Goal: Task Accomplishment & Management: Use online tool/utility

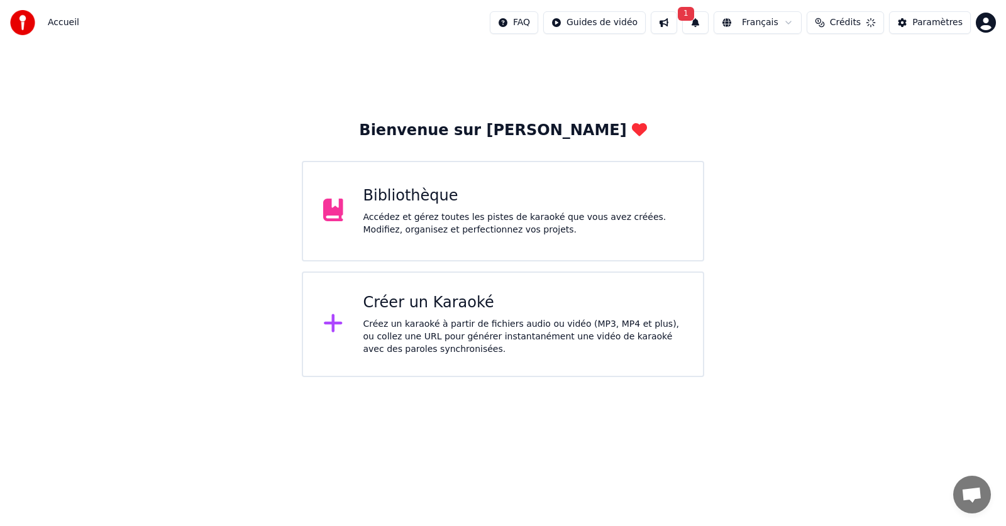
click at [884, 27] on button "Crédits" at bounding box center [844, 22] width 77 height 23
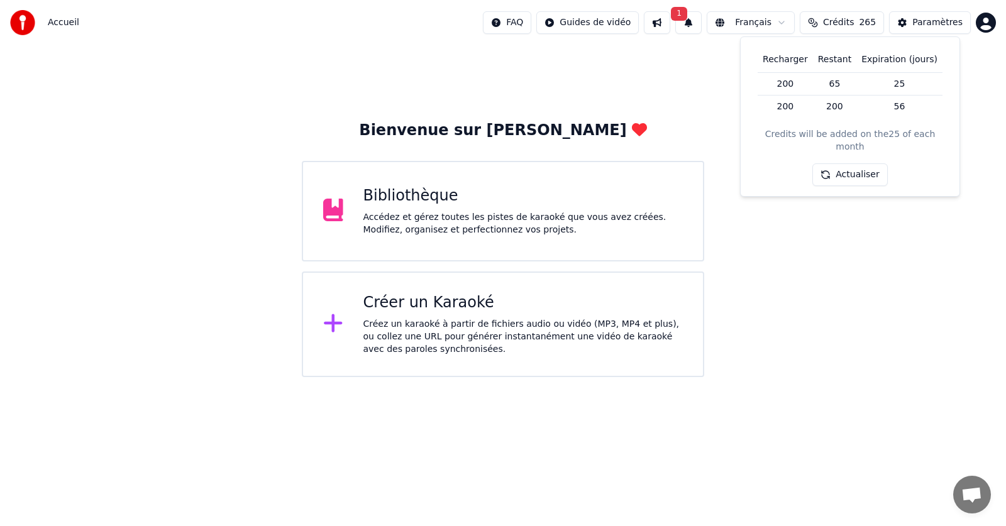
click at [815, 355] on div "Bienvenue sur Youka Bibliothèque Accédez et gérez toutes les pistes de karaoké …" at bounding box center [503, 211] width 1006 height 332
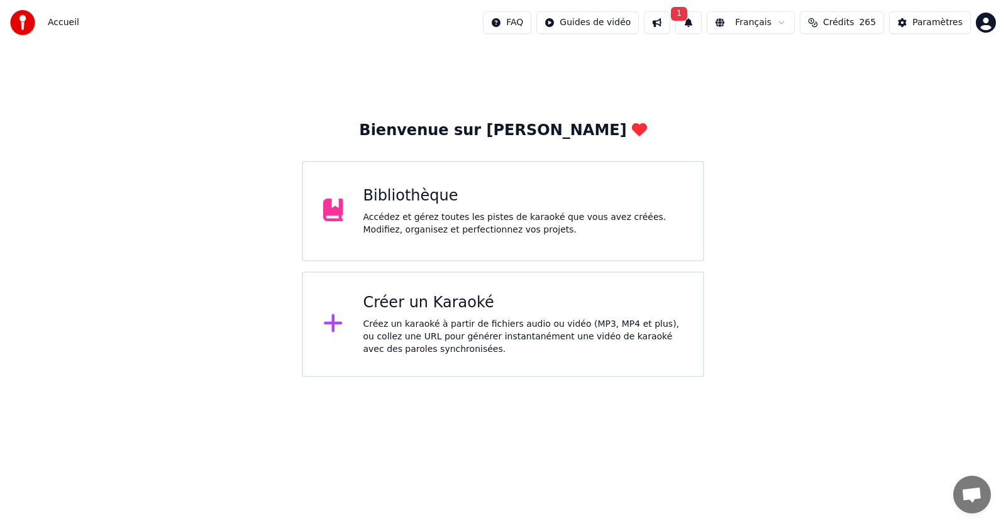
click at [701, 19] on button "1" at bounding box center [688, 22] width 26 height 23
click at [800, 62] on button "Mettre à Jour" at bounding box center [825, 62] width 79 height 23
click at [468, 221] on div "Accédez et gérez toutes les pistes de karaoké que vous avez créées. Modifiez, o…" at bounding box center [523, 223] width 320 height 25
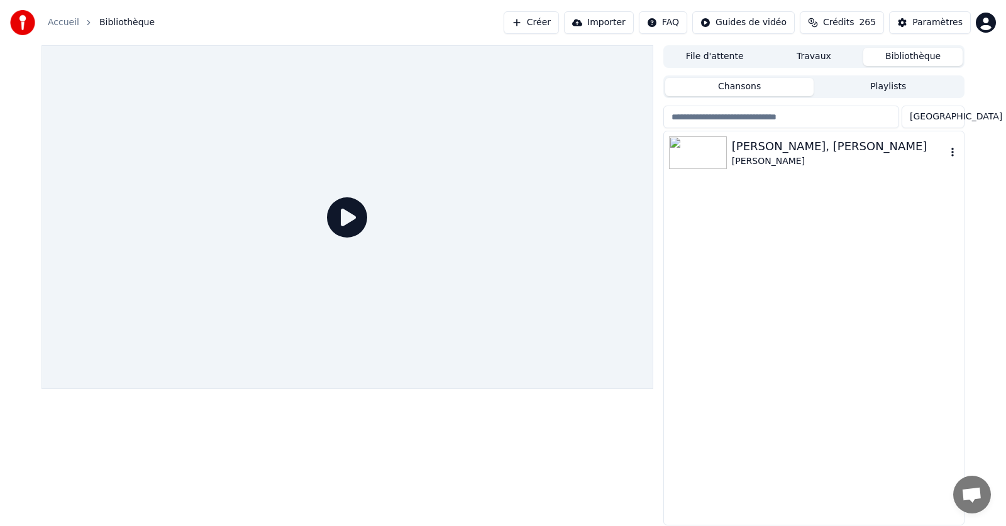
click at [952, 154] on icon "button" at bounding box center [952, 152] width 13 height 10
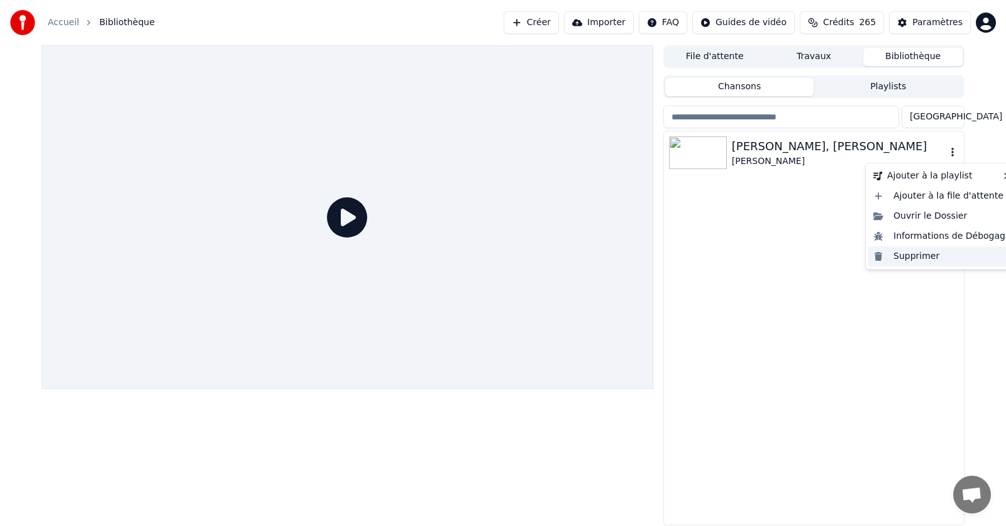
click at [914, 255] on div "Supprimer" at bounding box center [942, 256] width 148 height 20
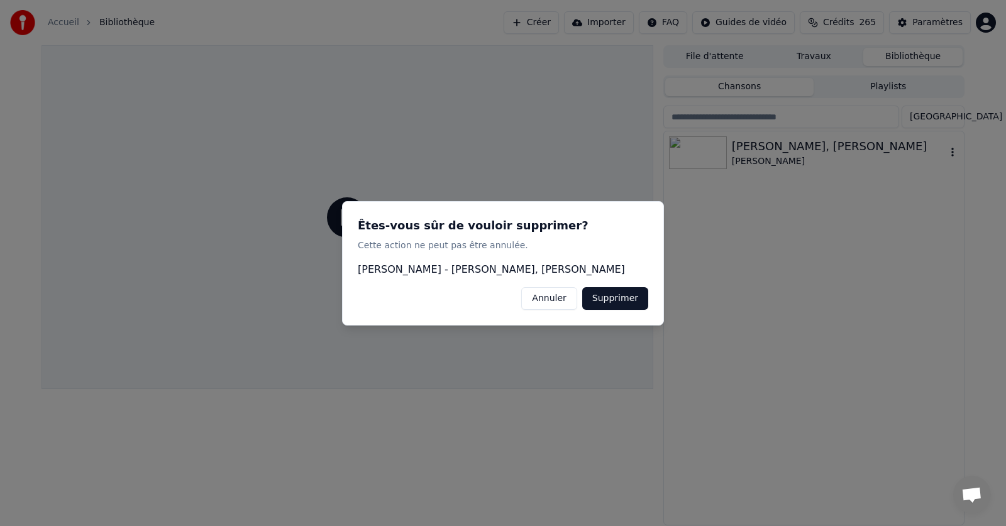
click at [624, 300] on button "Supprimer" at bounding box center [615, 298] width 66 height 23
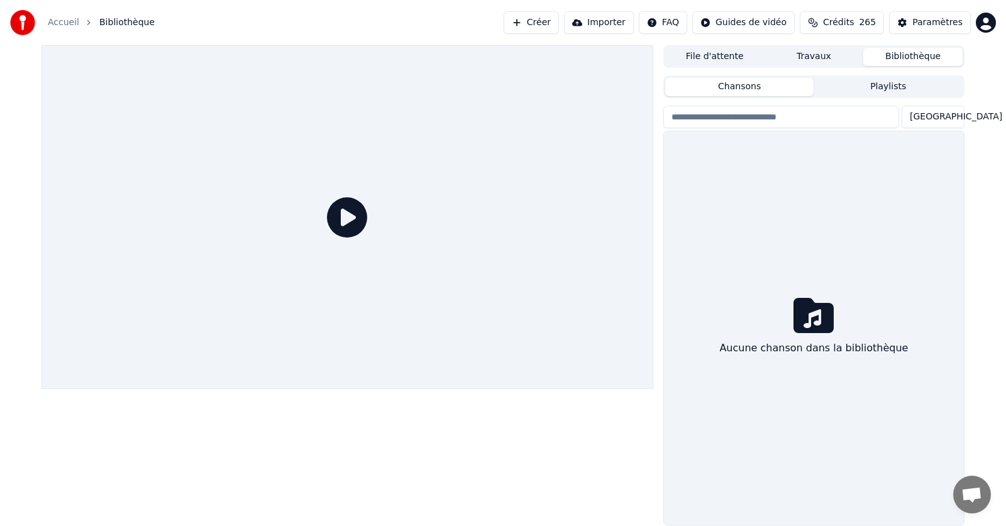
click at [60, 24] on link "Accueil" at bounding box center [63, 22] width 31 height 13
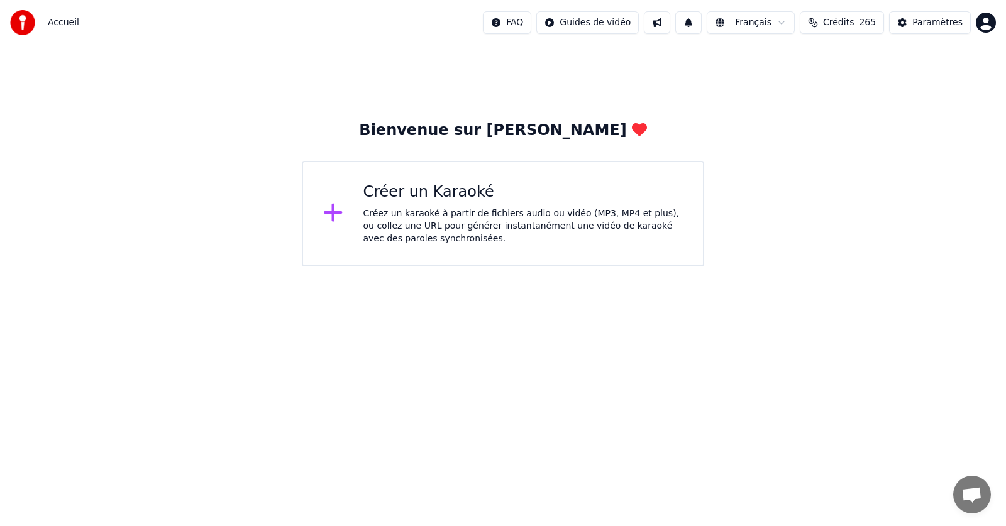
click at [380, 220] on div "Créez un karaoké à partir de fichiers audio ou vidéo (MP3, MP4 et plus), ou col…" at bounding box center [523, 226] width 320 height 38
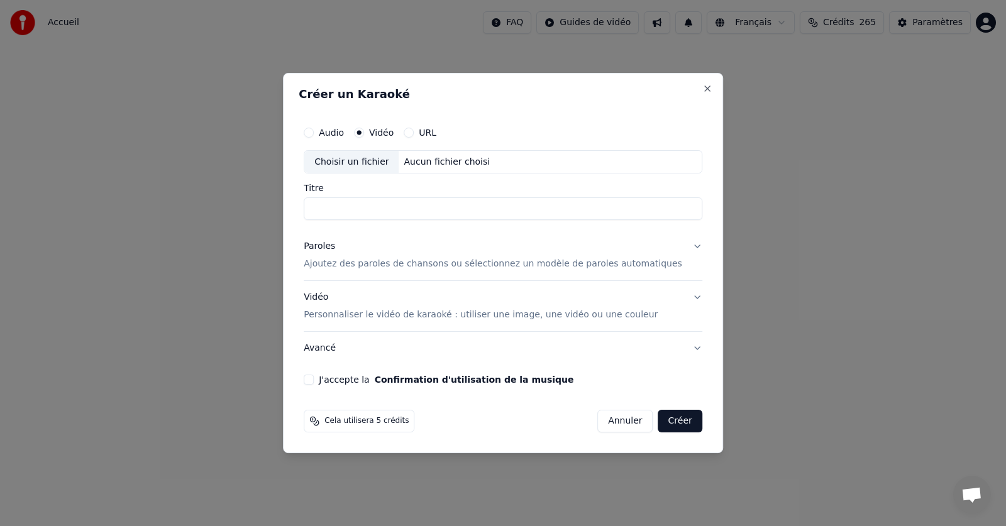
click at [414, 131] on button "URL" at bounding box center [409, 133] width 10 height 10
click at [677, 163] on button "button" at bounding box center [689, 161] width 25 height 23
type input "**********"
click at [368, 268] on p "Ajoutez des paroles de chansons ou sélectionnez un modèle de paroles automatiqu…" at bounding box center [493, 265] width 378 height 13
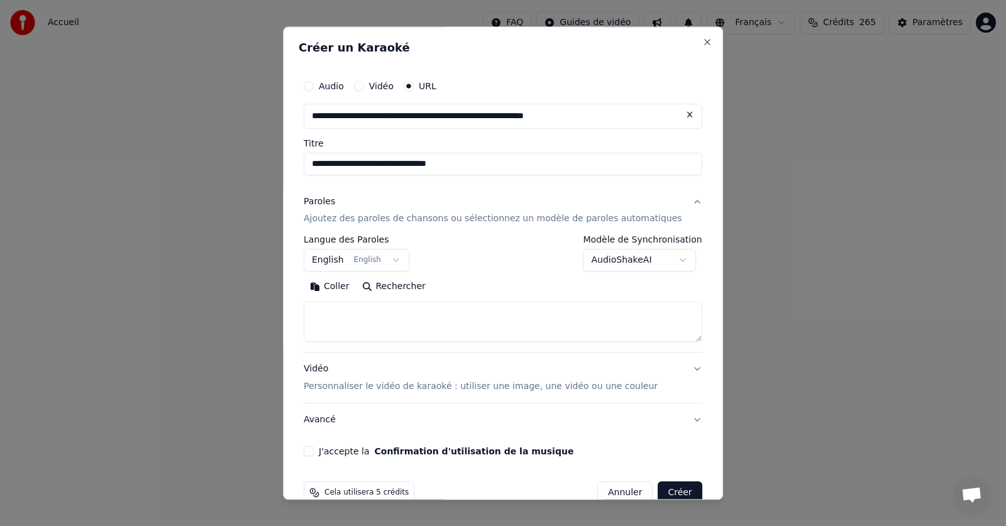
click at [402, 261] on button "English English" at bounding box center [357, 261] width 106 height 23
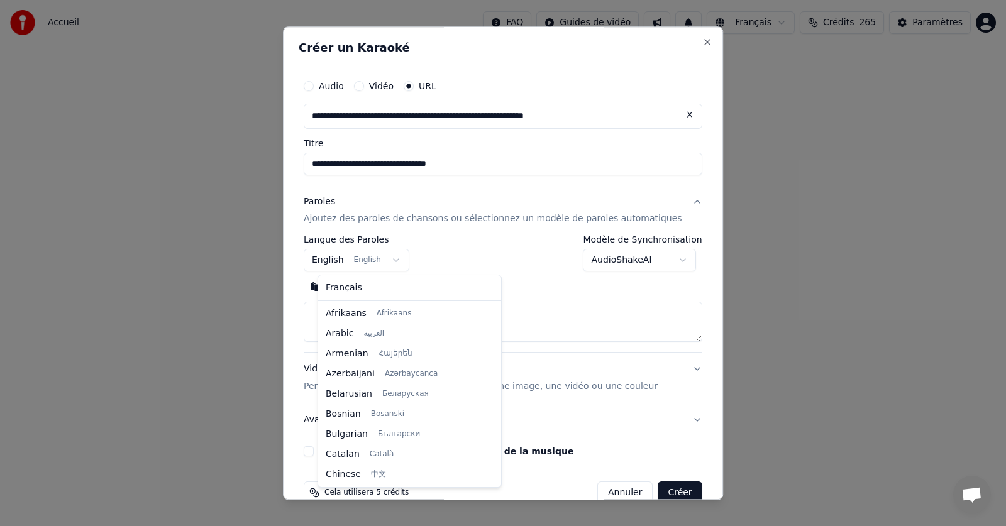
scroll to position [101, 0]
select select "**"
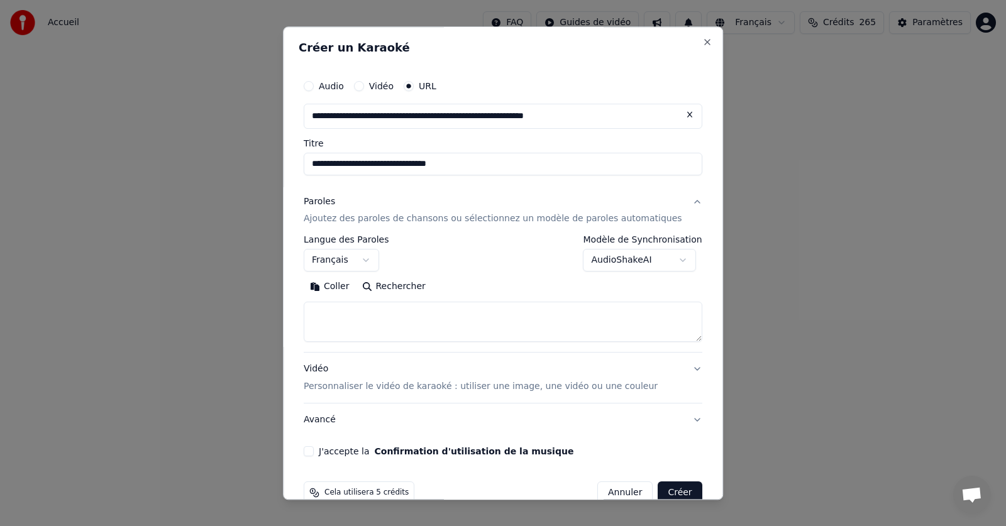
click at [348, 284] on button "Coller" at bounding box center [330, 287] width 52 height 20
click at [314, 453] on button "J'accepte la Confirmation d'utilisation de la musique" at bounding box center [309, 452] width 10 height 10
click at [658, 490] on button "Créer" at bounding box center [680, 493] width 44 height 23
type textarea "**********"
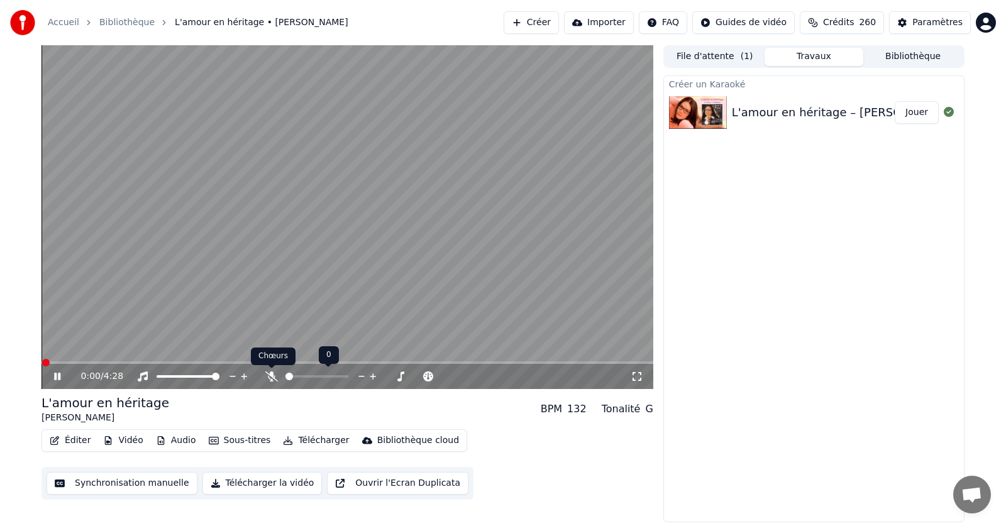
click at [268, 380] on icon at bounding box center [271, 376] width 13 height 10
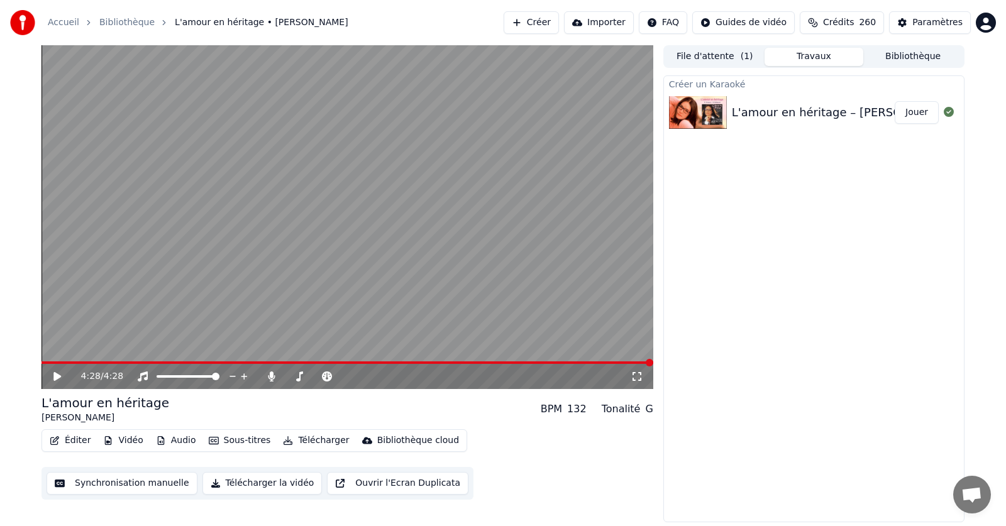
click at [69, 440] on button "Éditer" at bounding box center [70, 441] width 51 height 18
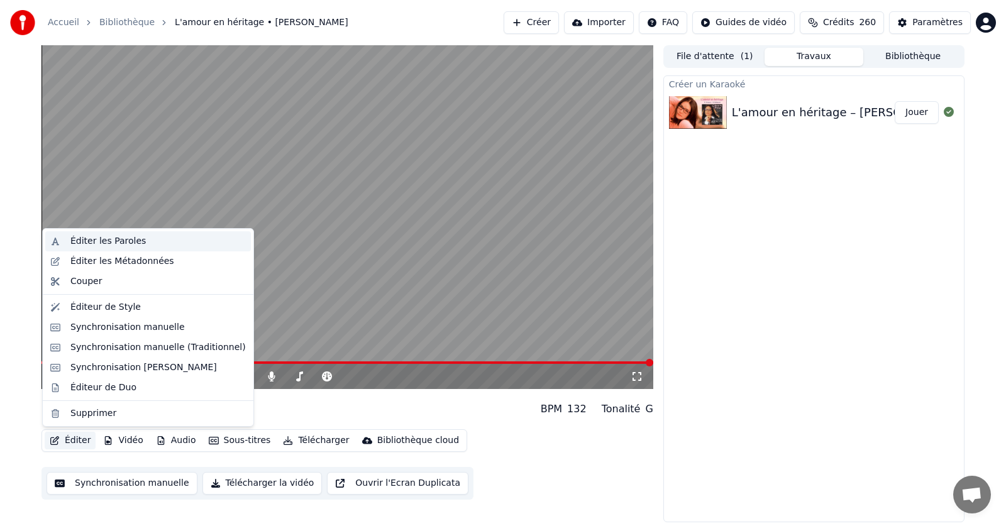
click at [105, 241] on div "Éditer les Paroles" at bounding box center [107, 241] width 75 height 13
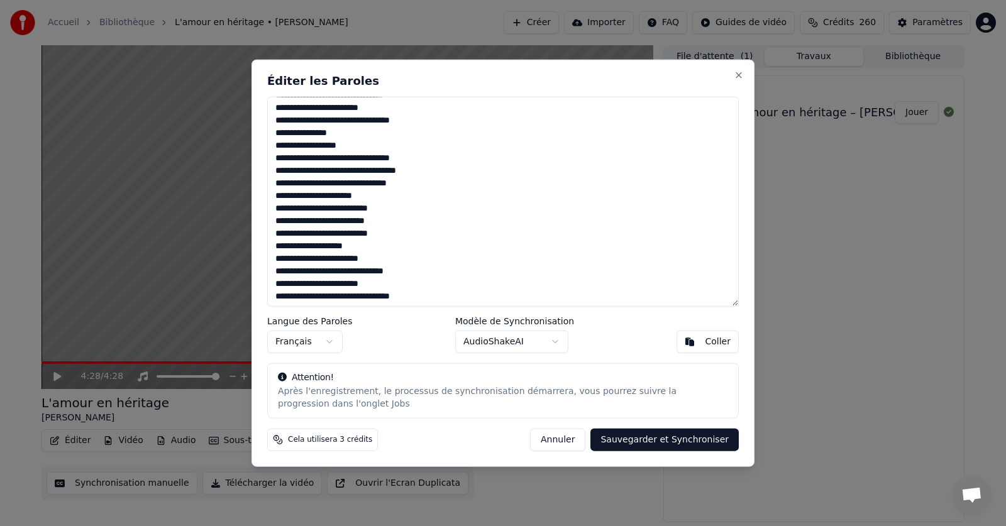
scroll to position [278, 0]
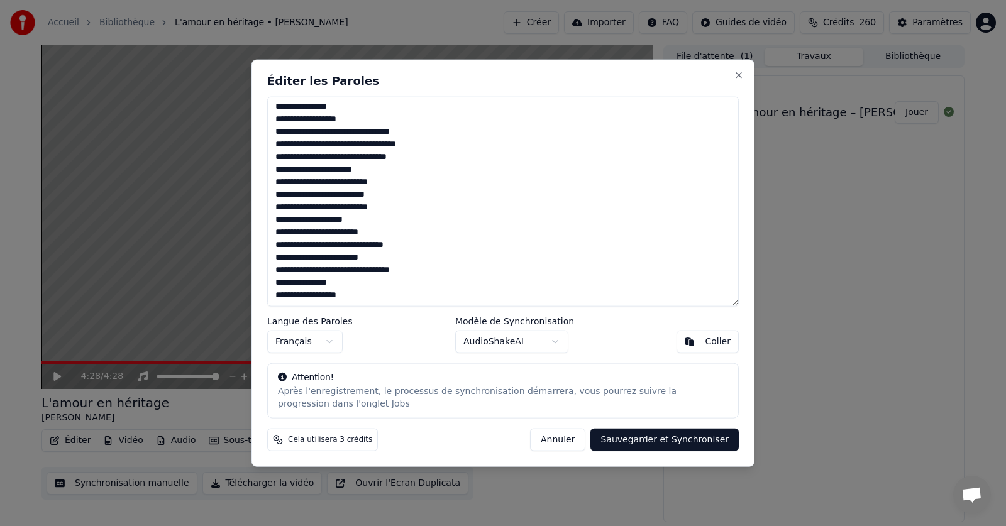
click at [741, 68] on div "Éditer les Paroles Langue des Paroles Français Modèle de Synchronisation AudioS…" at bounding box center [502, 263] width 503 height 408
click at [736, 72] on button "Close" at bounding box center [739, 75] width 10 height 10
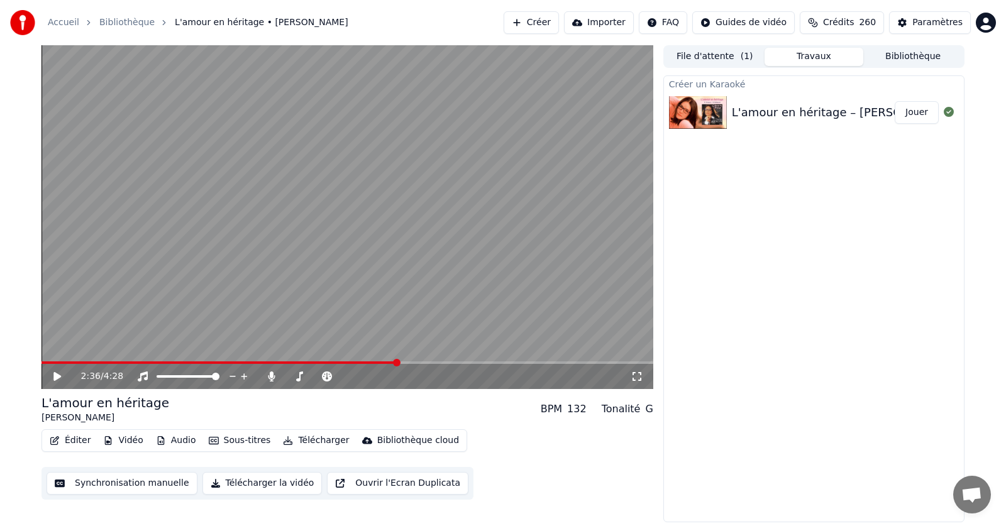
click at [393, 366] on span at bounding box center [397, 363] width 8 height 8
click at [348, 362] on span at bounding box center [347, 363] width 8 height 8
click at [258, 361] on span at bounding box center [260, 363] width 8 height 8
click at [65, 376] on icon at bounding box center [67, 376] width 30 height 10
click at [55, 378] on icon at bounding box center [57, 377] width 6 height 8
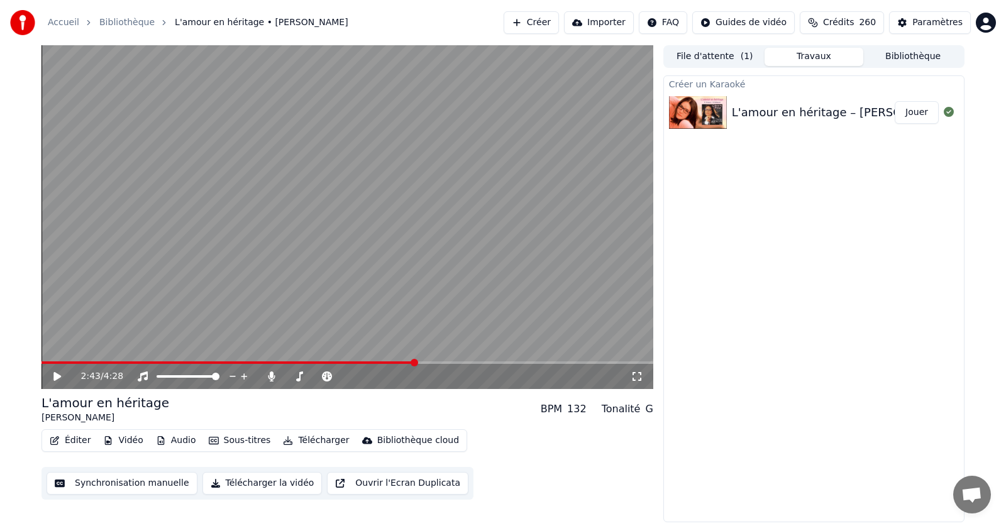
click at [77, 441] on button "Éditer" at bounding box center [70, 441] width 51 height 18
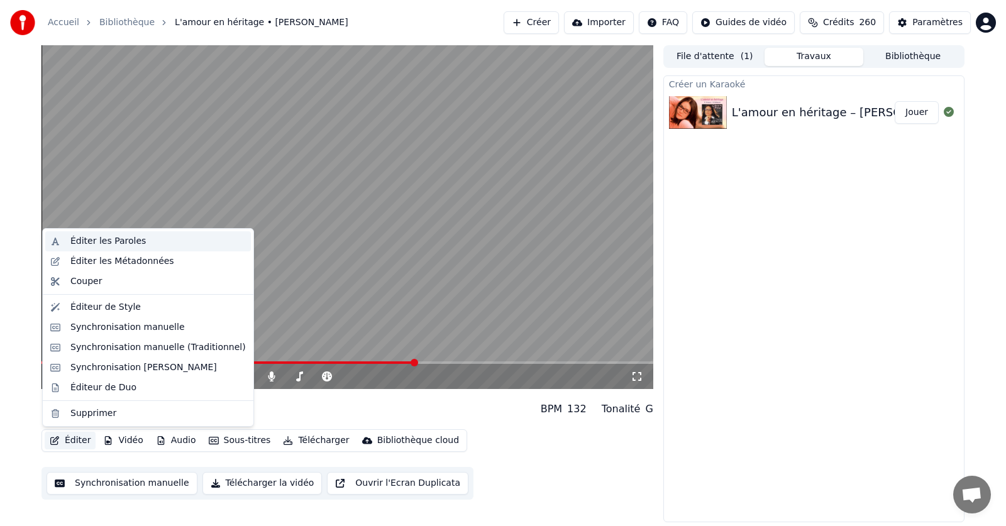
click at [87, 243] on div "Éditer les Paroles" at bounding box center [107, 241] width 75 height 13
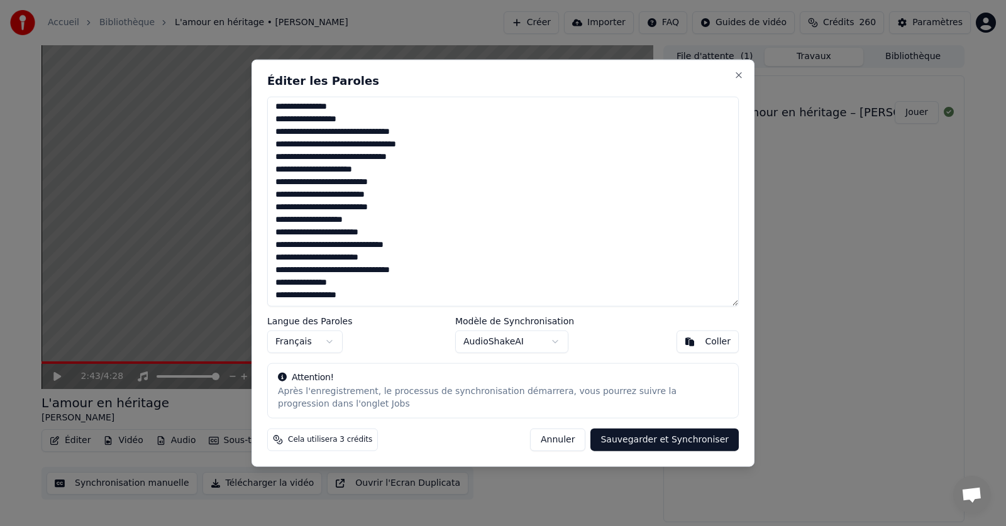
drag, startPoint x: 321, startPoint y: 109, endPoint x: 436, endPoint y: 303, distance: 225.7
click at [436, 303] on textarea at bounding box center [502, 201] width 471 height 211
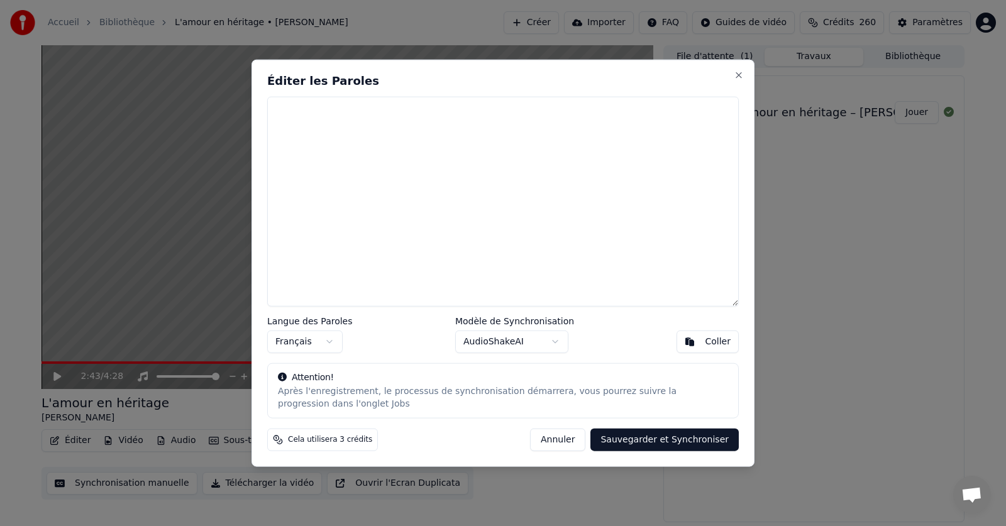
scroll to position [0, 0]
drag, startPoint x: 404, startPoint y: 165, endPoint x: 410, endPoint y: 172, distance: 8.9
click at [720, 341] on div "Coller" at bounding box center [718, 342] width 26 height 13
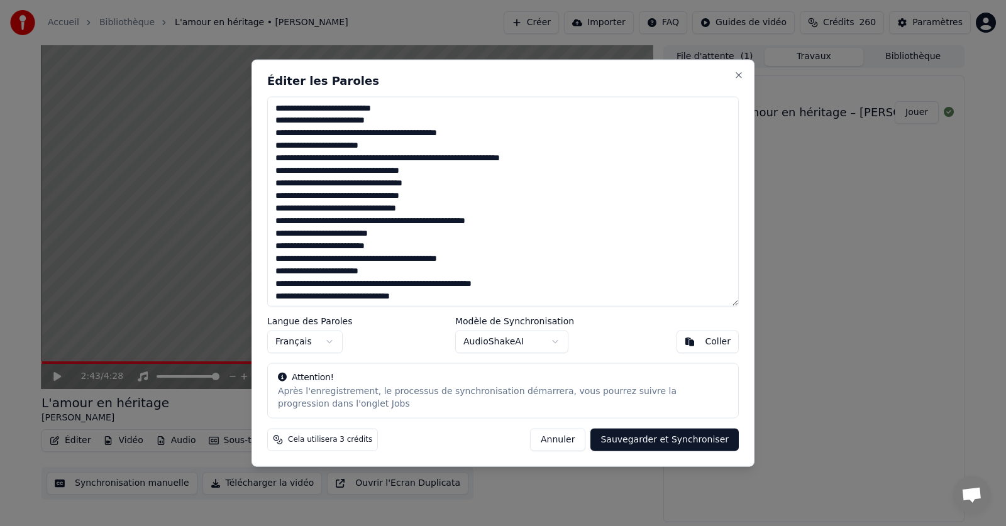
click at [690, 441] on button "Sauvegarder et Synchroniser" at bounding box center [664, 440] width 148 height 23
type textarea "**********"
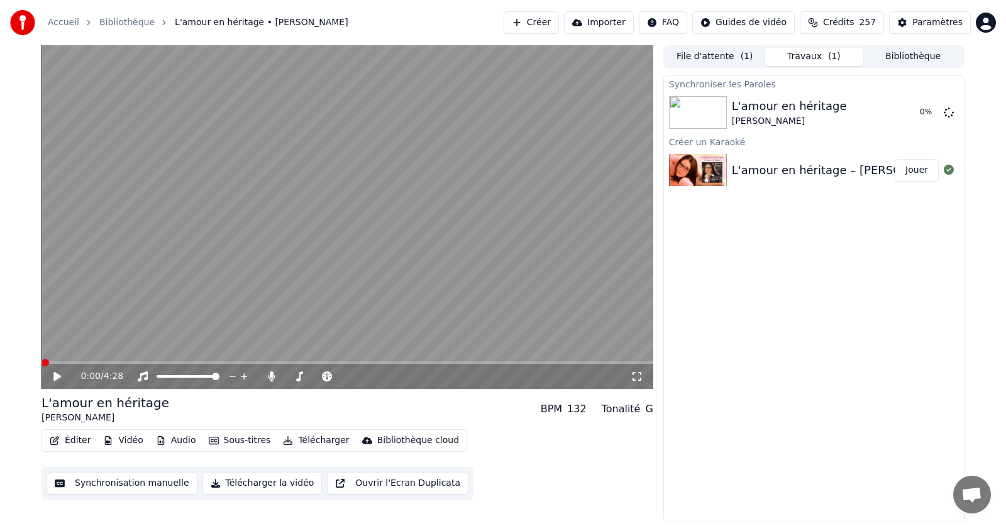
click at [41, 360] on span at bounding box center [45, 363] width 8 height 8
click at [60, 375] on icon at bounding box center [67, 376] width 30 height 10
click at [308, 441] on button "Télécharger" at bounding box center [316, 441] width 76 height 18
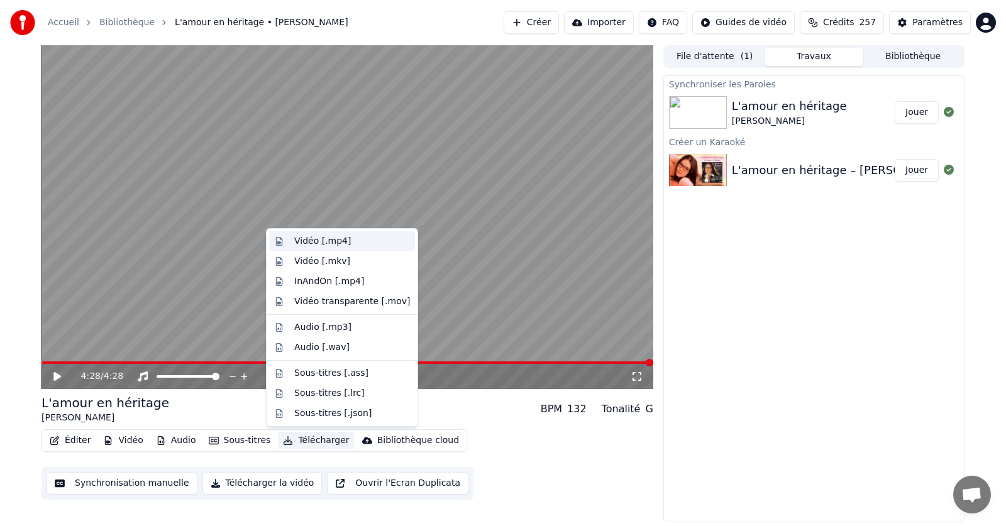
click at [314, 239] on div "Vidéo [.mp4]" at bounding box center [322, 241] width 57 height 13
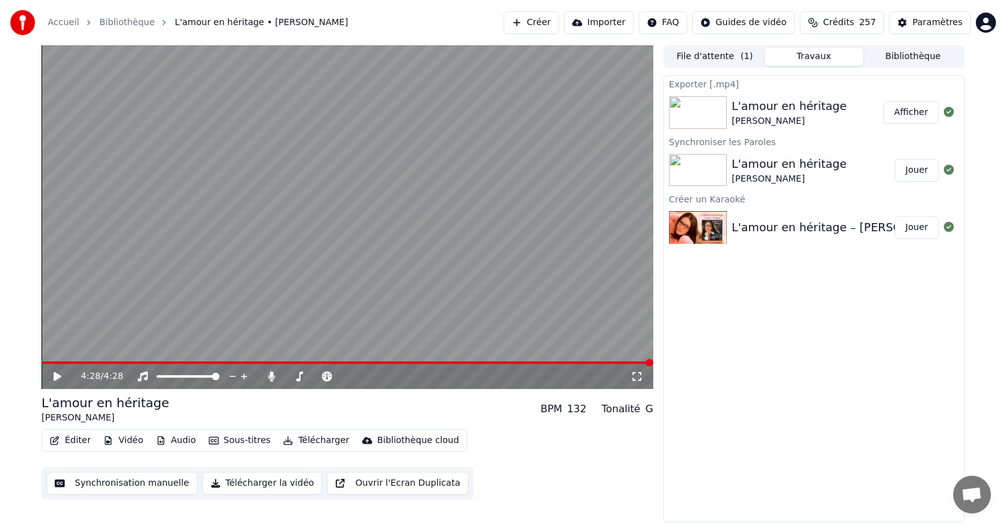
click at [910, 109] on button "Afficher" at bounding box center [910, 112] width 55 height 23
click at [272, 375] on icon at bounding box center [271, 376] width 7 height 10
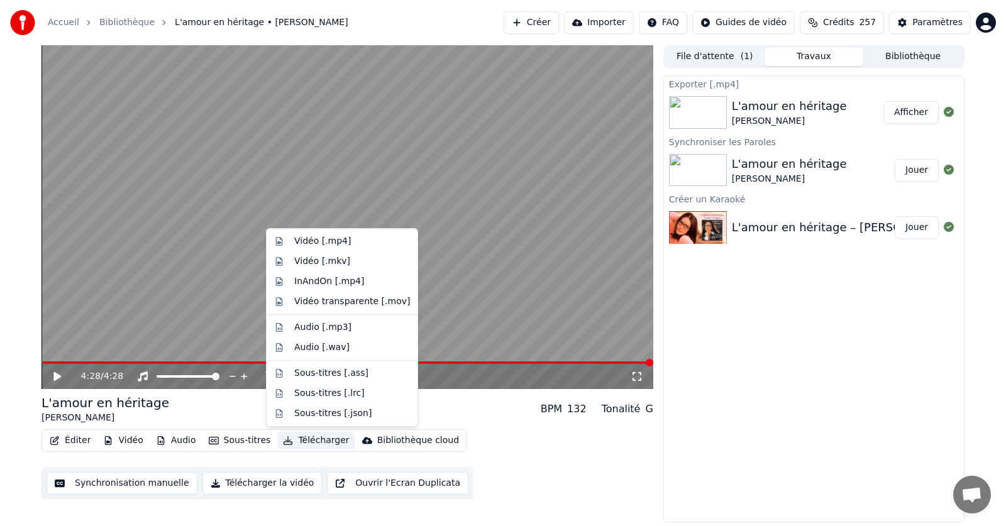
click at [316, 440] on button "Télécharger" at bounding box center [316, 441] width 76 height 18
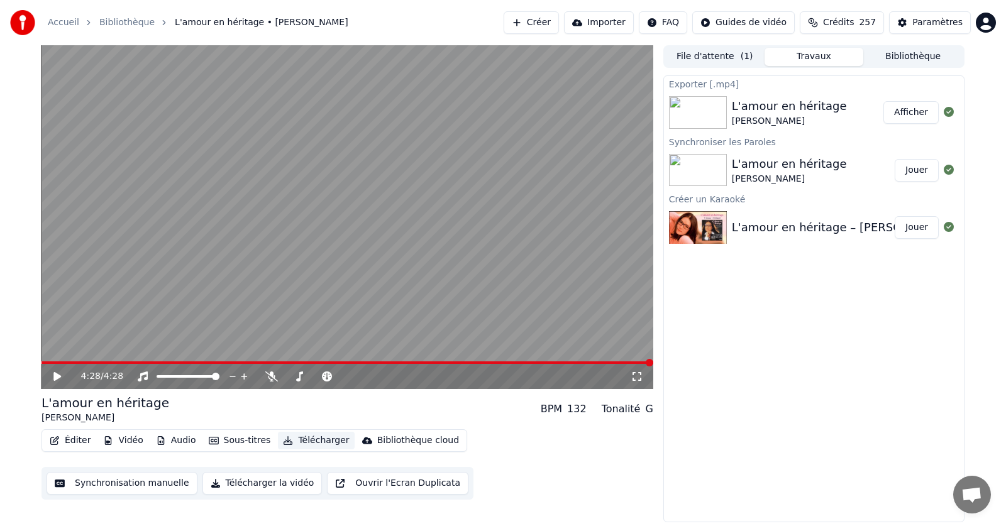
click at [317, 437] on button "Télécharger" at bounding box center [316, 441] width 76 height 18
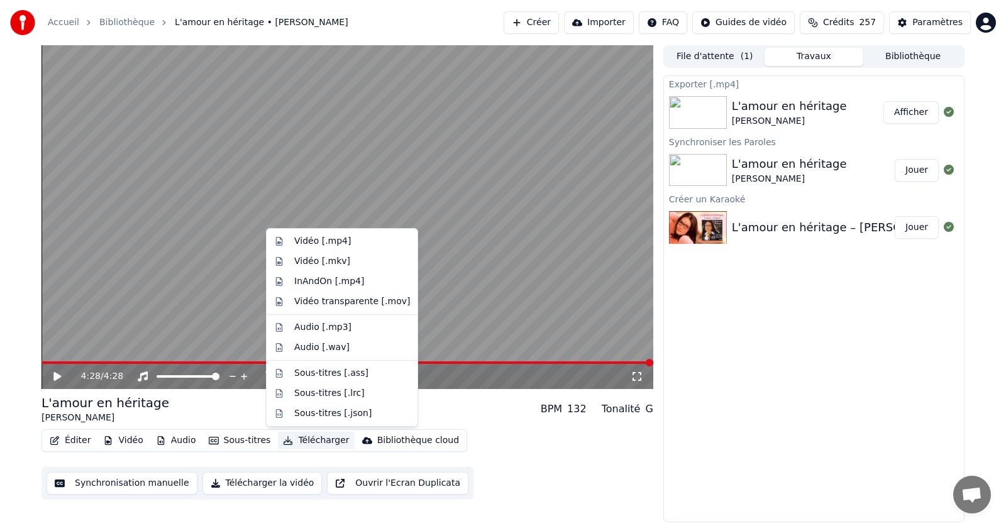
click at [317, 439] on button "Télécharger" at bounding box center [316, 441] width 76 height 18
click at [313, 242] on div "Vidéo [.mp4]" at bounding box center [322, 241] width 57 height 13
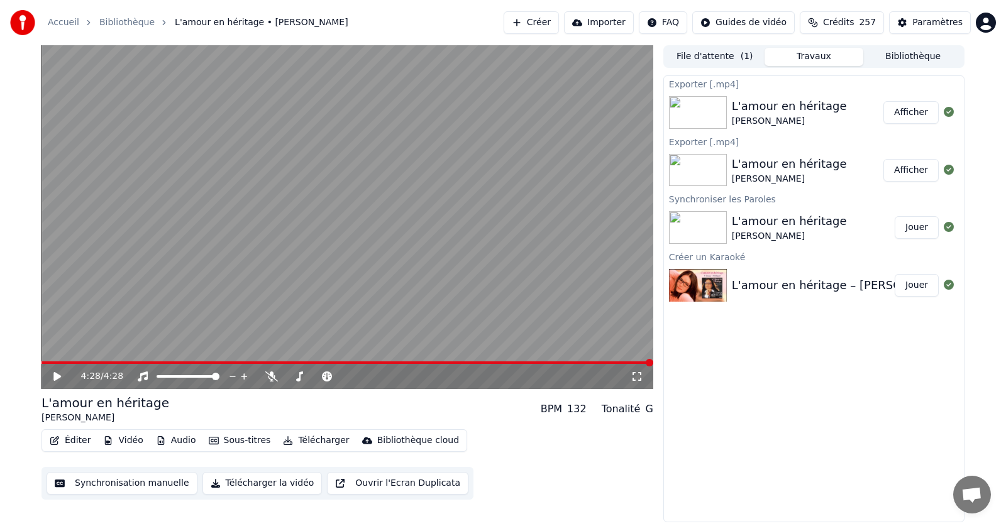
click at [915, 111] on button "Afficher" at bounding box center [910, 112] width 55 height 23
